Goal: Find specific page/section: Find specific page/section

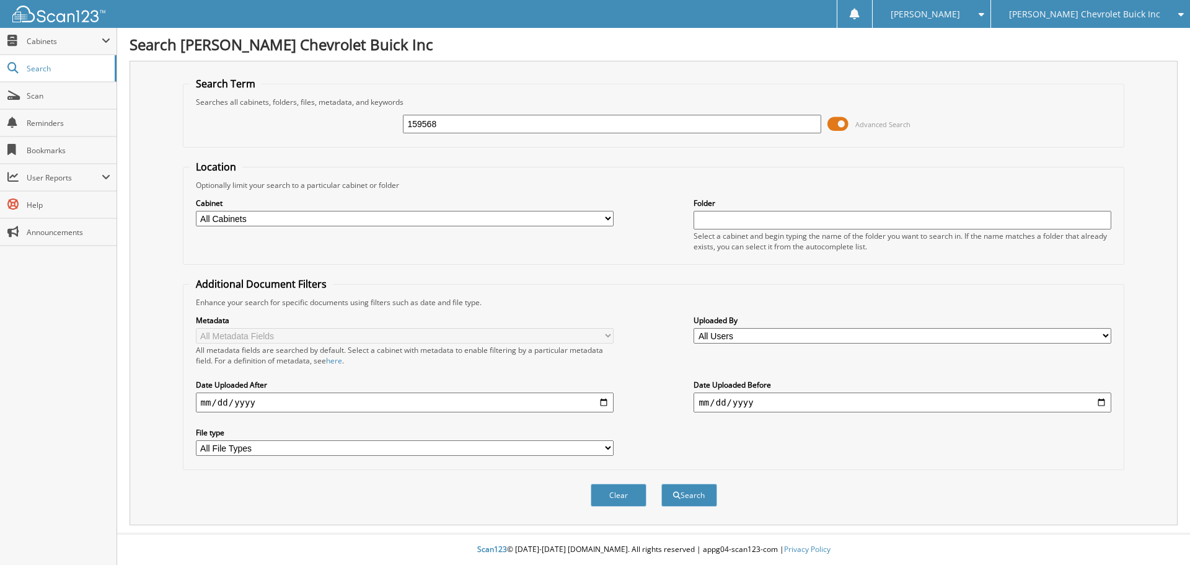
type input "159568"
click at [661, 484] on button "Search" at bounding box center [689, 495] width 56 height 23
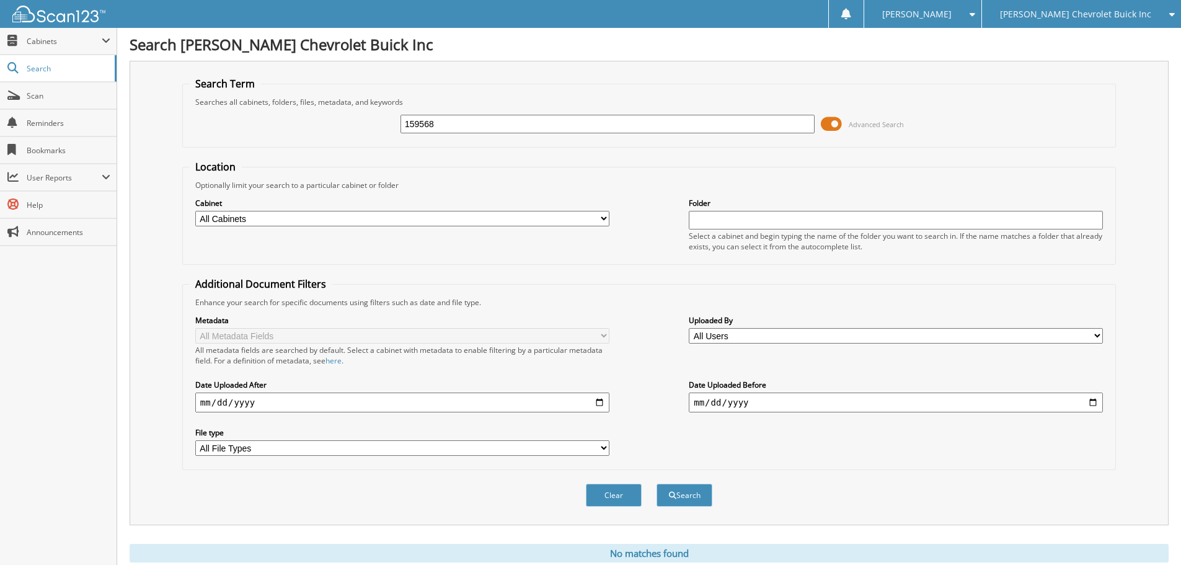
click at [1067, 20] on div "[PERSON_NAME] Chevrolet Buick Inc" at bounding box center [1081, 14] width 187 height 28
click at [1072, 44] on link "[PERSON_NAME]" at bounding box center [1081, 39] width 199 height 22
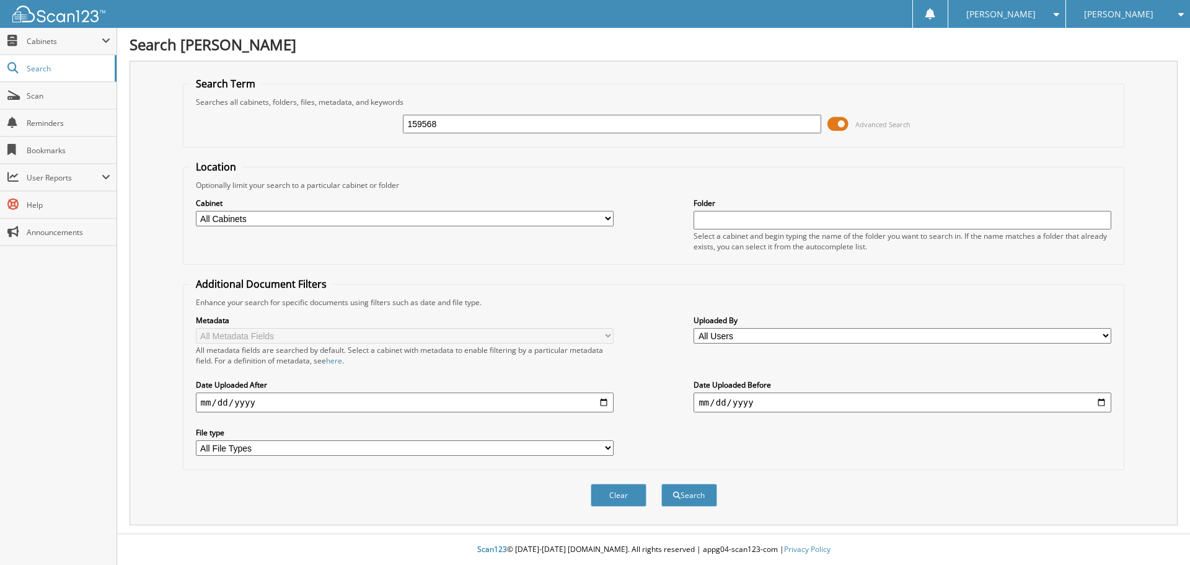
type input "159568"
click at [661, 484] on button "Search" at bounding box center [689, 495] width 56 height 23
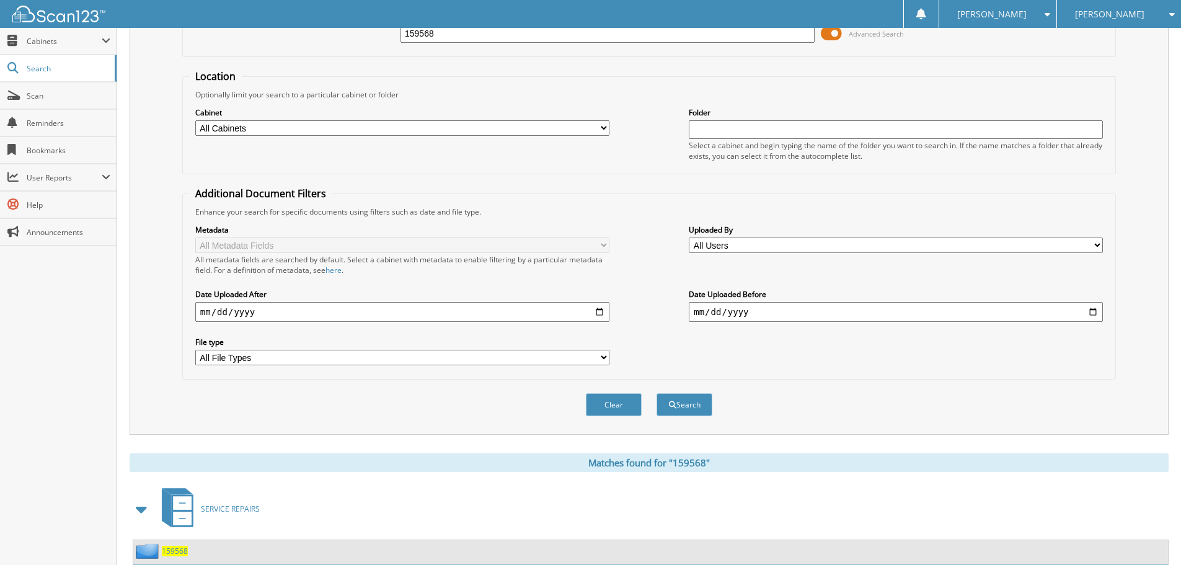
scroll to position [197, 0]
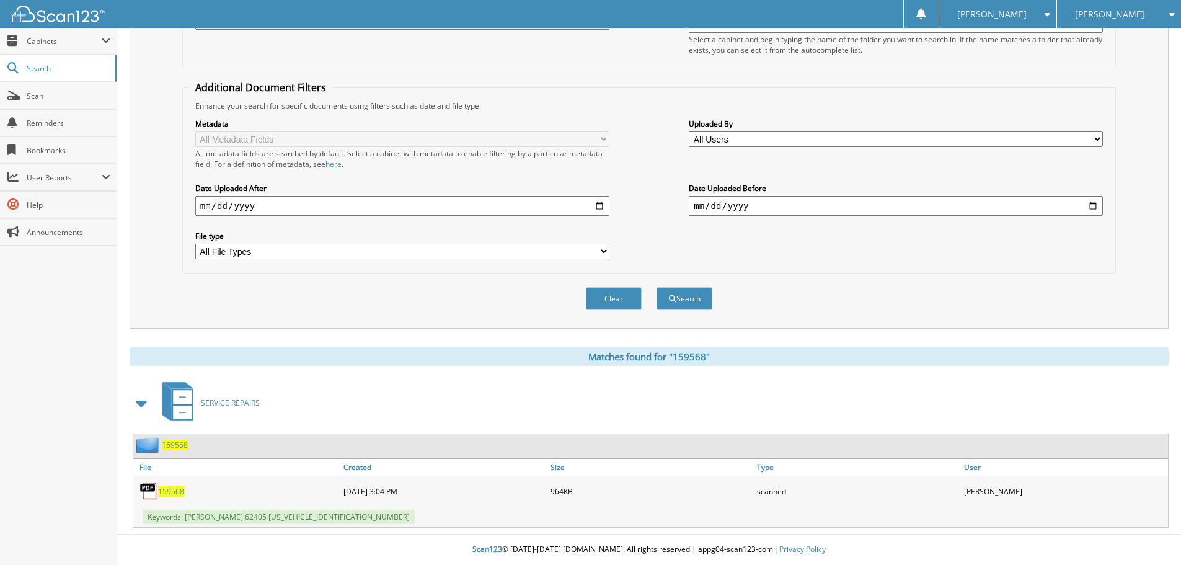
click at [167, 489] on span "159568" at bounding box center [171, 491] width 26 height 11
click at [171, 493] on span "159568" at bounding box center [171, 491] width 26 height 11
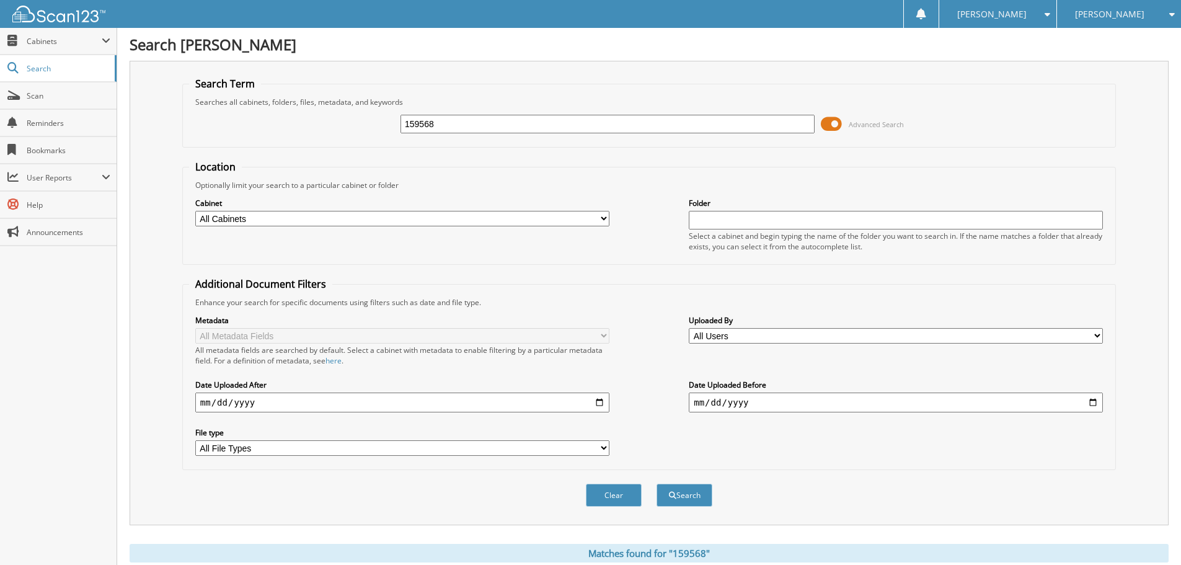
click at [513, 126] on input "159568" at bounding box center [607, 124] width 414 height 19
click at [63, 94] on span "Scan" at bounding box center [69, 96] width 84 height 11
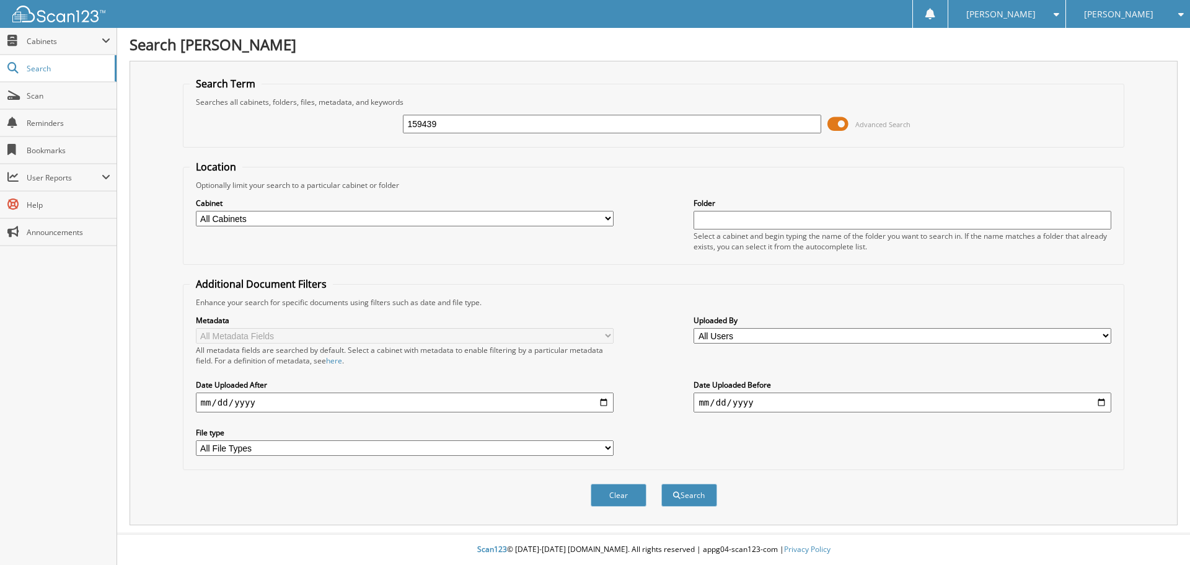
type input "159439"
click at [661, 484] on button "Search" at bounding box center [689, 495] width 56 height 23
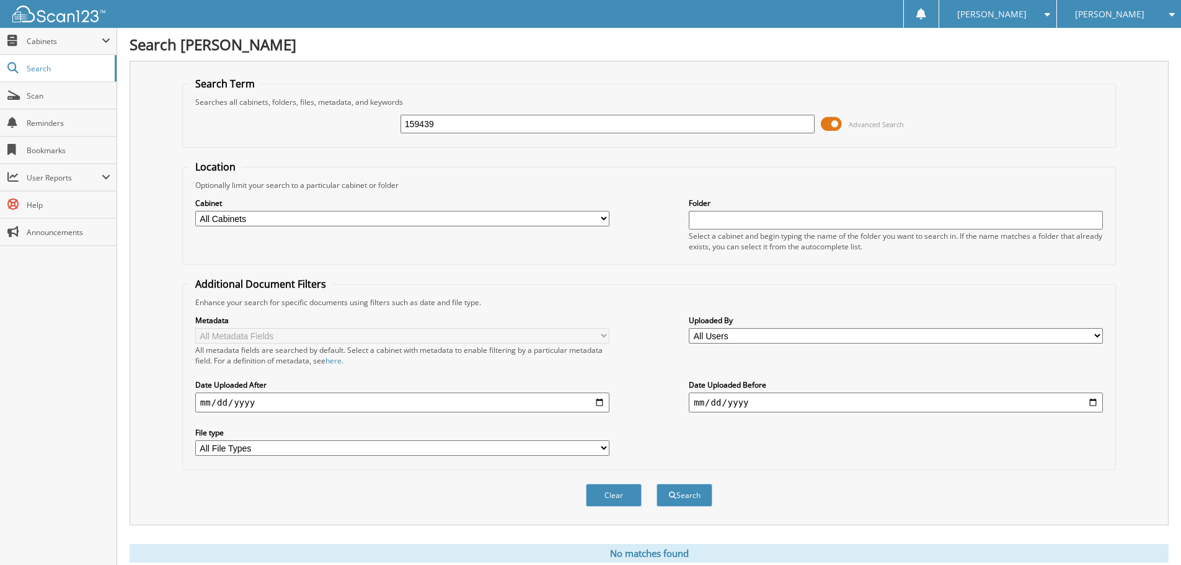
click at [537, 130] on input "159439" at bounding box center [607, 124] width 414 height 19
type input "159154"
click at [656, 484] on button "Search" at bounding box center [684, 495] width 56 height 23
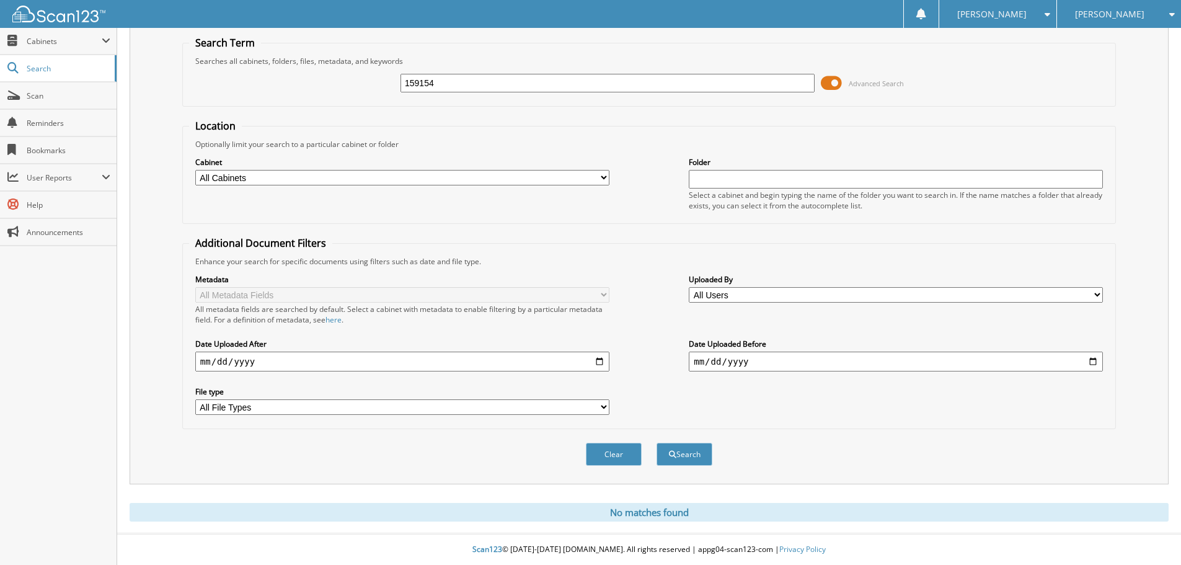
click at [293, 180] on select "All Cabinets CAR DEALS PARTS SERVICE REPAIRS Needs Filing" at bounding box center [402, 177] width 414 height 15
click at [500, 81] on input "159154" at bounding box center [607, 83] width 414 height 19
type input "159165"
click at [656, 443] on button "Search" at bounding box center [684, 454] width 56 height 23
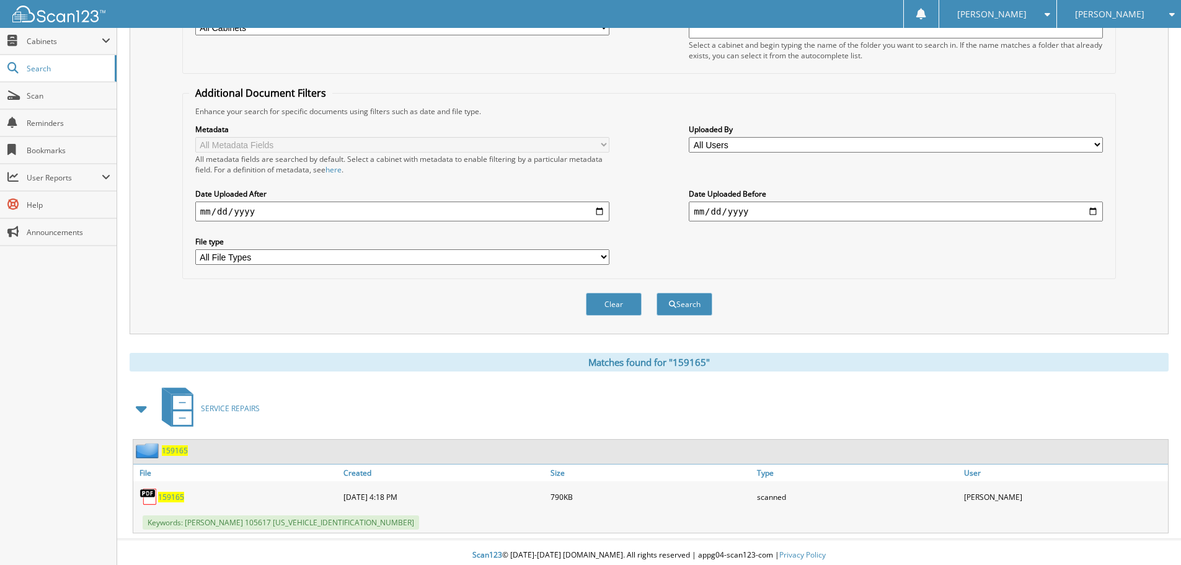
scroll to position [197, 0]
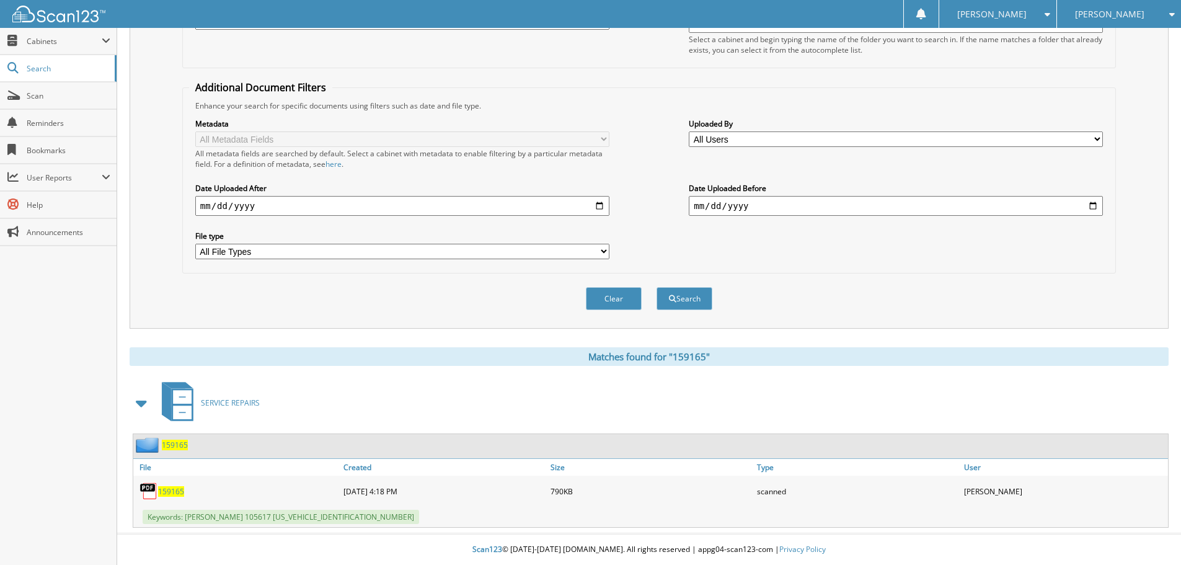
click at [172, 442] on span "159165" at bounding box center [175, 445] width 26 height 11
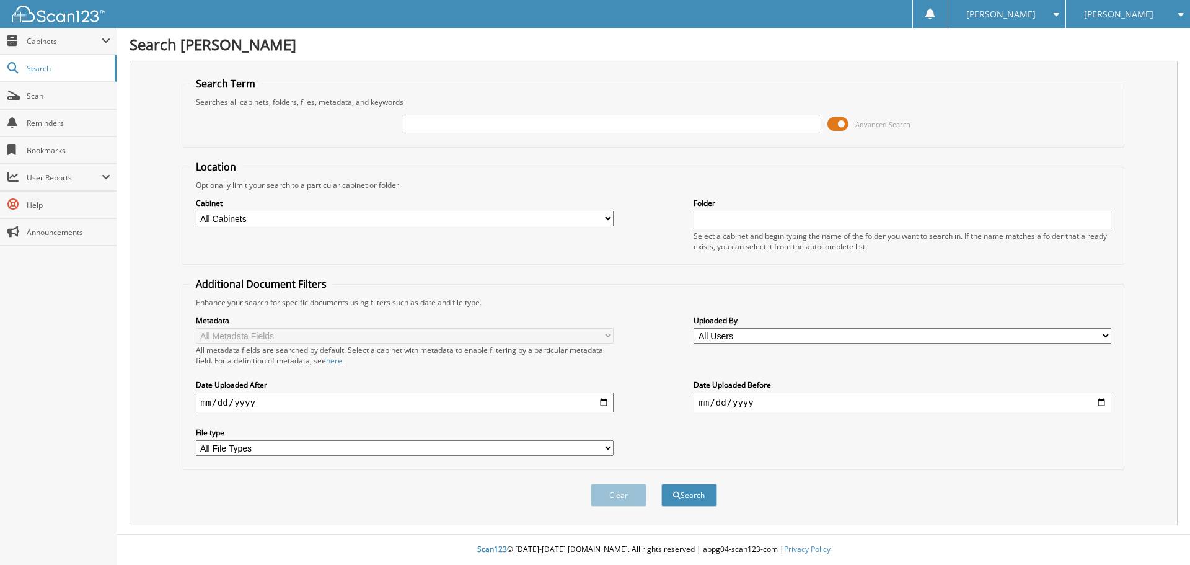
click at [593, 125] on input "text" at bounding box center [612, 124] width 418 height 19
type input "159165"
click at [661, 484] on button "Search" at bounding box center [689, 495] width 56 height 23
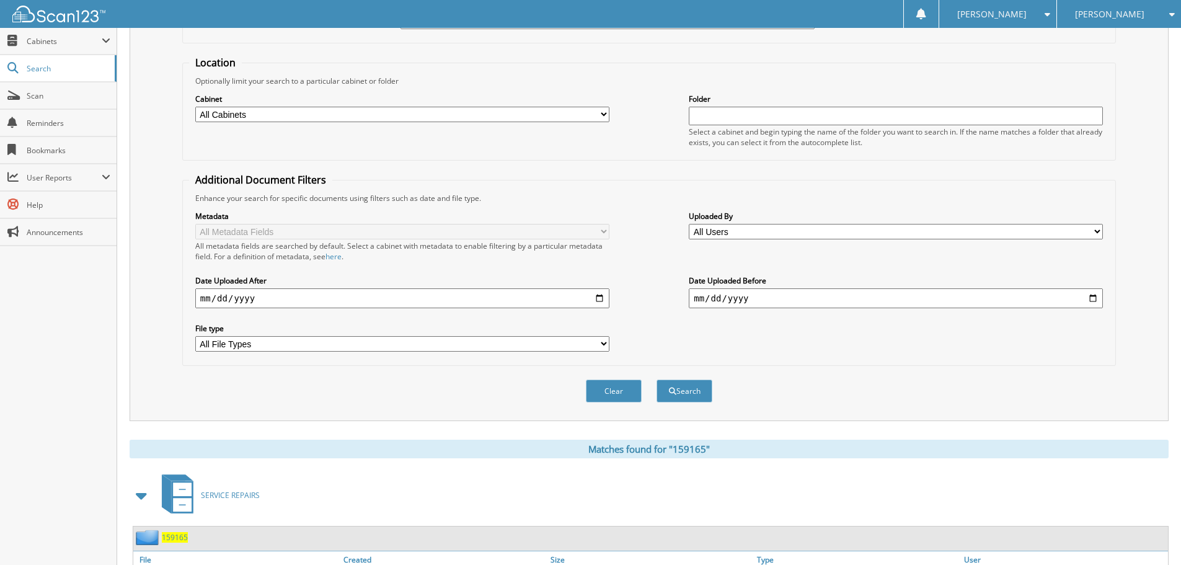
scroll to position [197, 0]
